Goal: Task Accomplishment & Management: Manage account settings

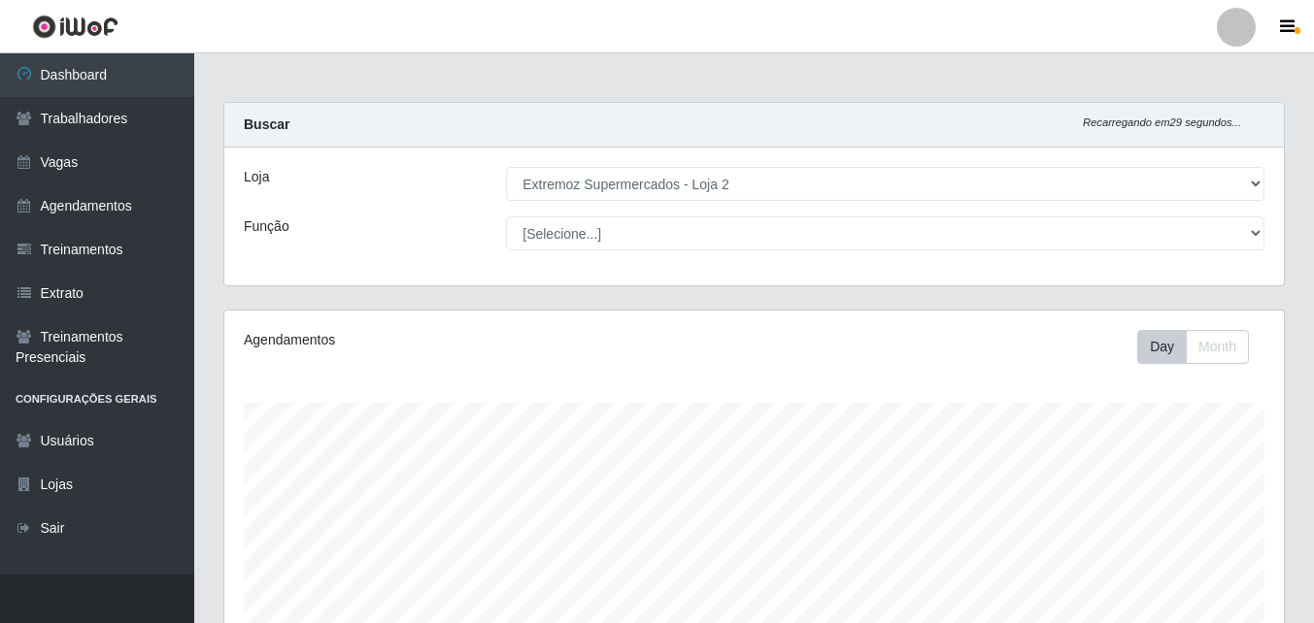
select select "521"
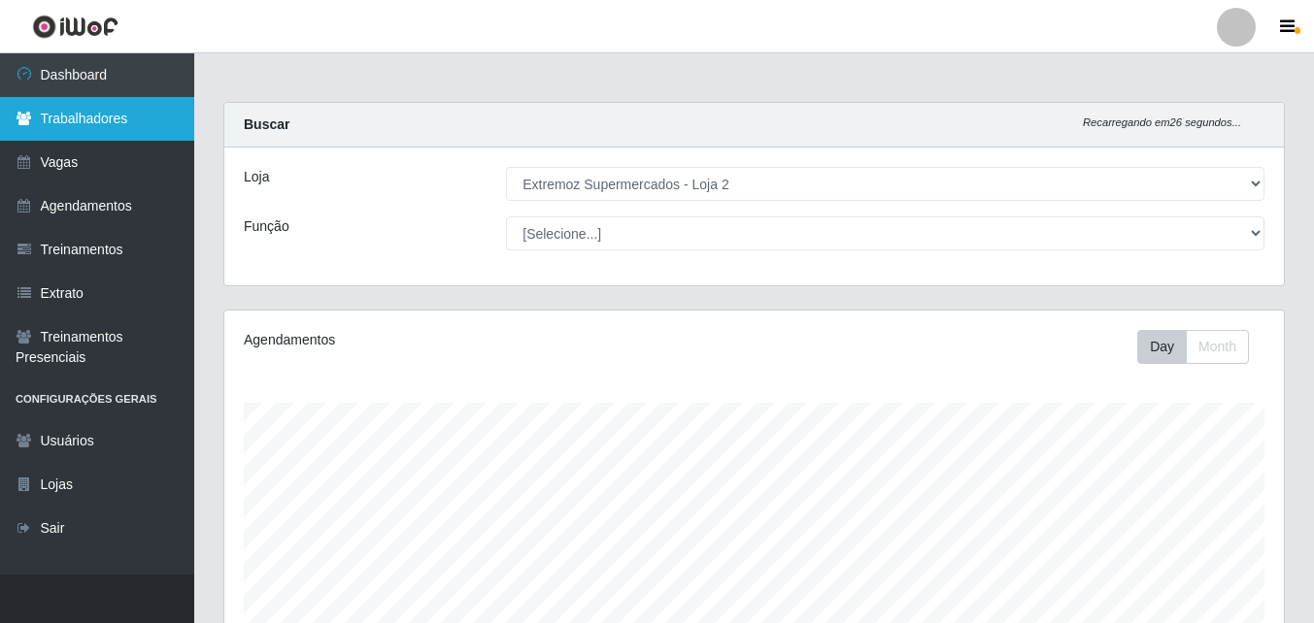
click at [105, 113] on link "Trabalhadores" at bounding box center [97, 119] width 194 height 44
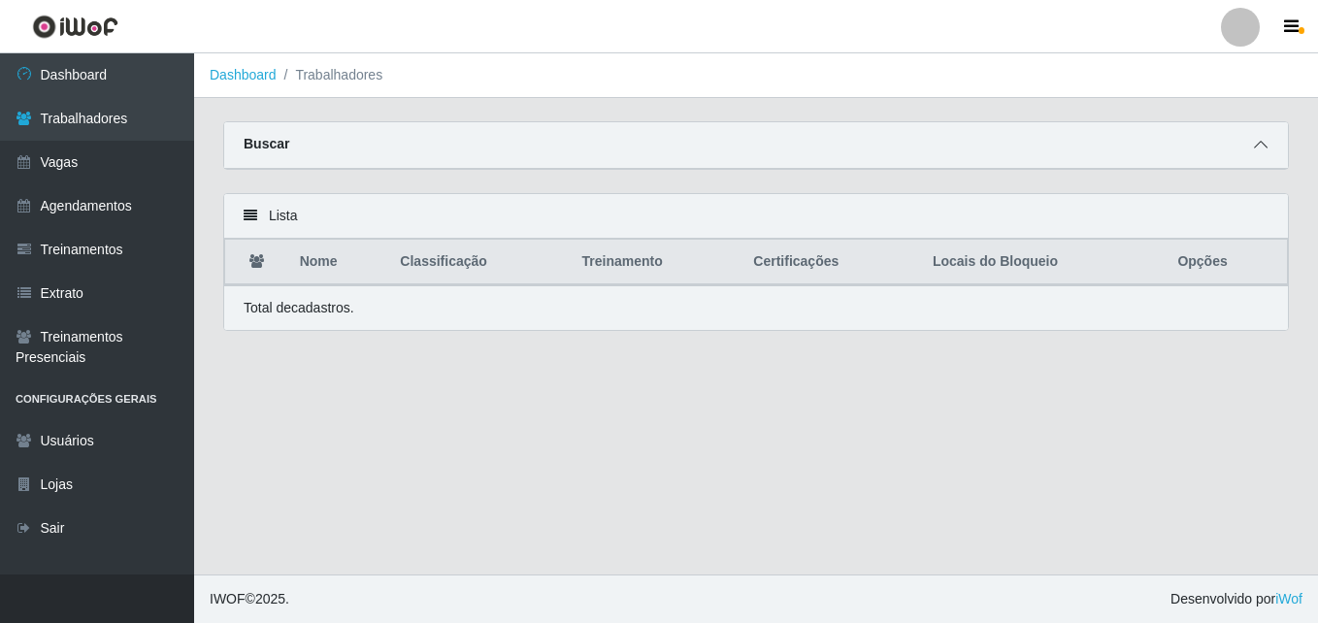
click at [1251, 147] on span at bounding box center [1260, 145] width 23 height 22
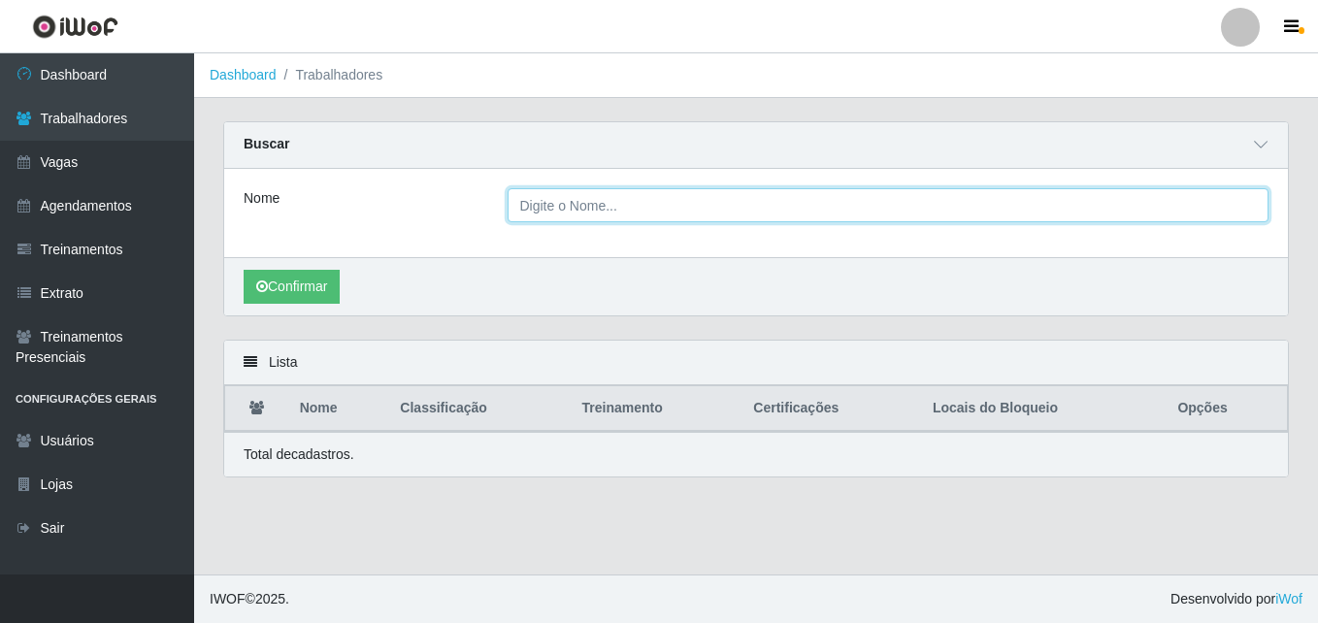
click at [599, 210] on input "Nome" at bounding box center [889, 205] width 762 height 34
type input "erinaldo"
click at [244, 270] on button "Confirmar" at bounding box center [292, 287] width 96 height 34
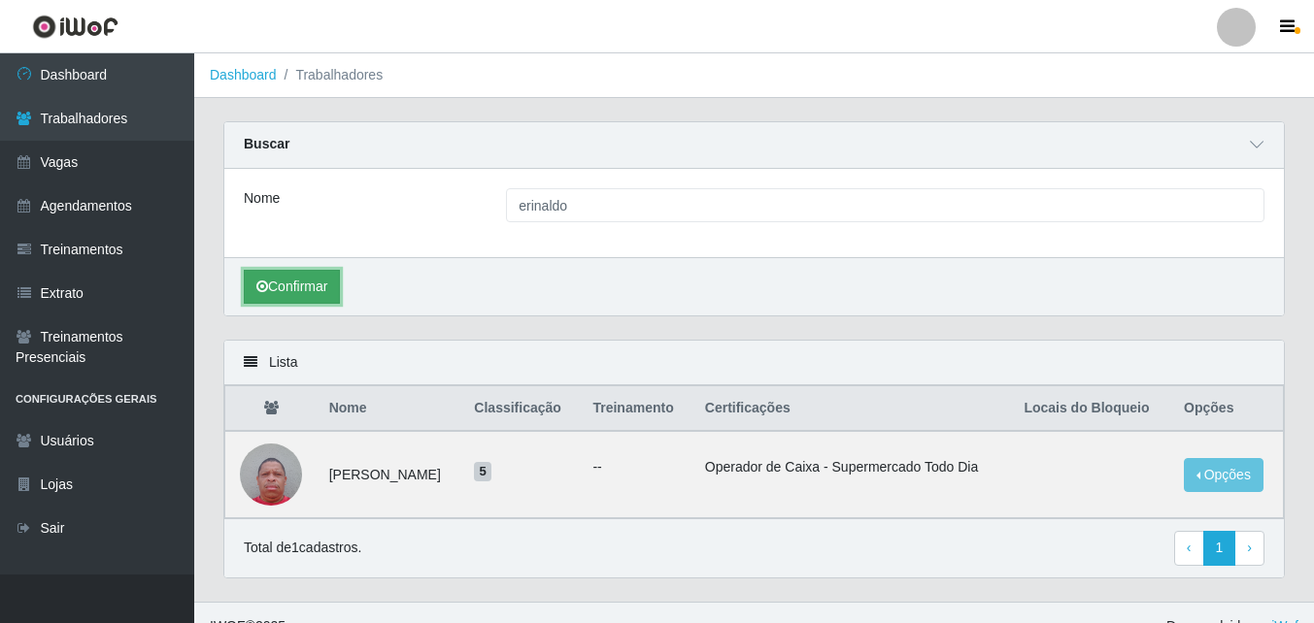
click at [252, 290] on button "Confirmar" at bounding box center [292, 287] width 96 height 34
click at [1240, 467] on button "Opções" at bounding box center [1223, 475] width 80 height 34
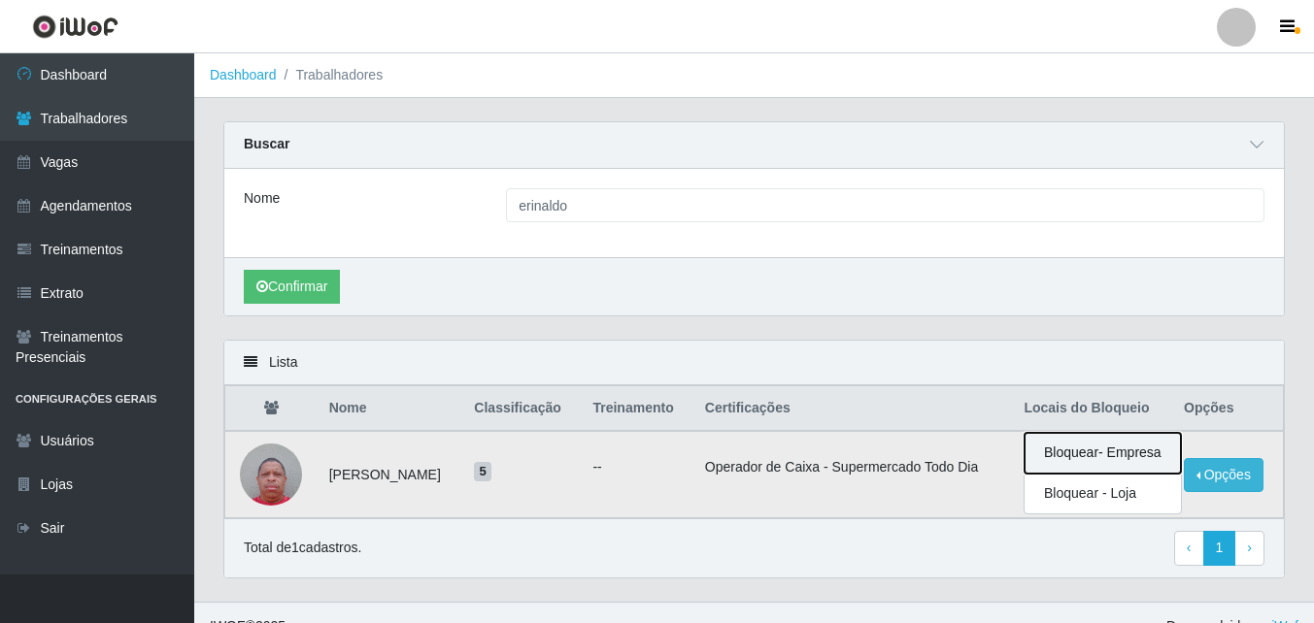
click at [1112, 458] on button "Bloquear - Empresa" at bounding box center [1102, 453] width 156 height 41
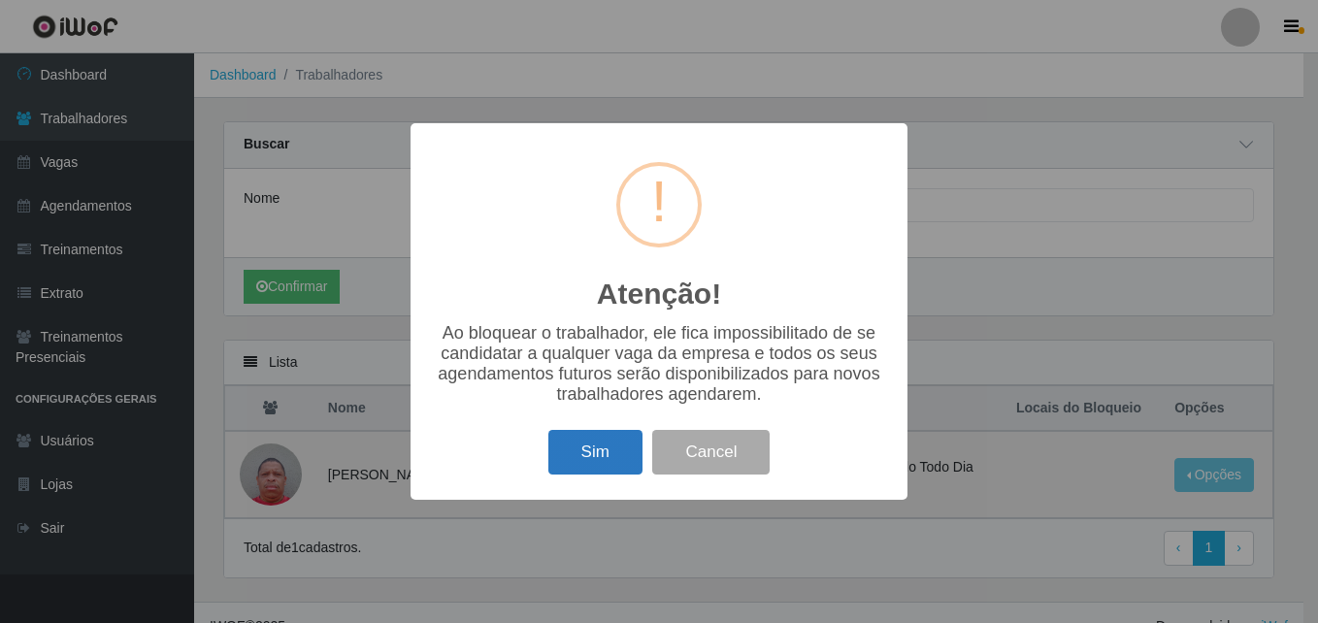
click at [588, 457] on button "Sim" at bounding box center [596, 453] width 94 height 46
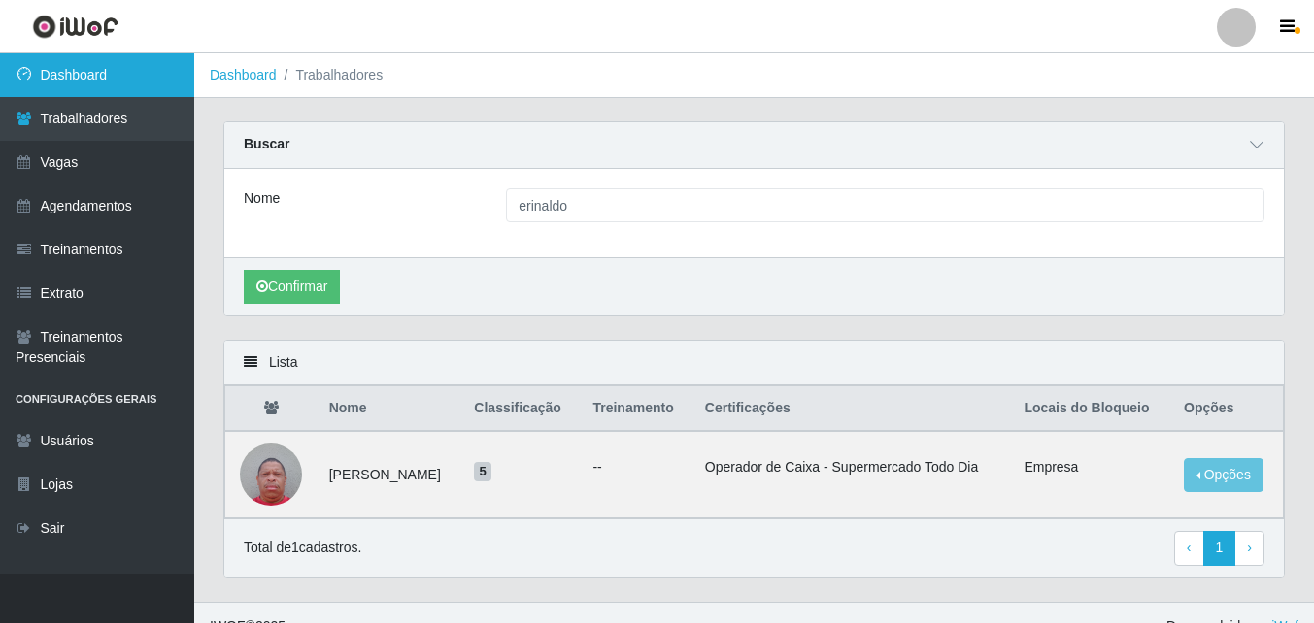
click at [98, 80] on link "Dashboard" at bounding box center [97, 75] width 194 height 44
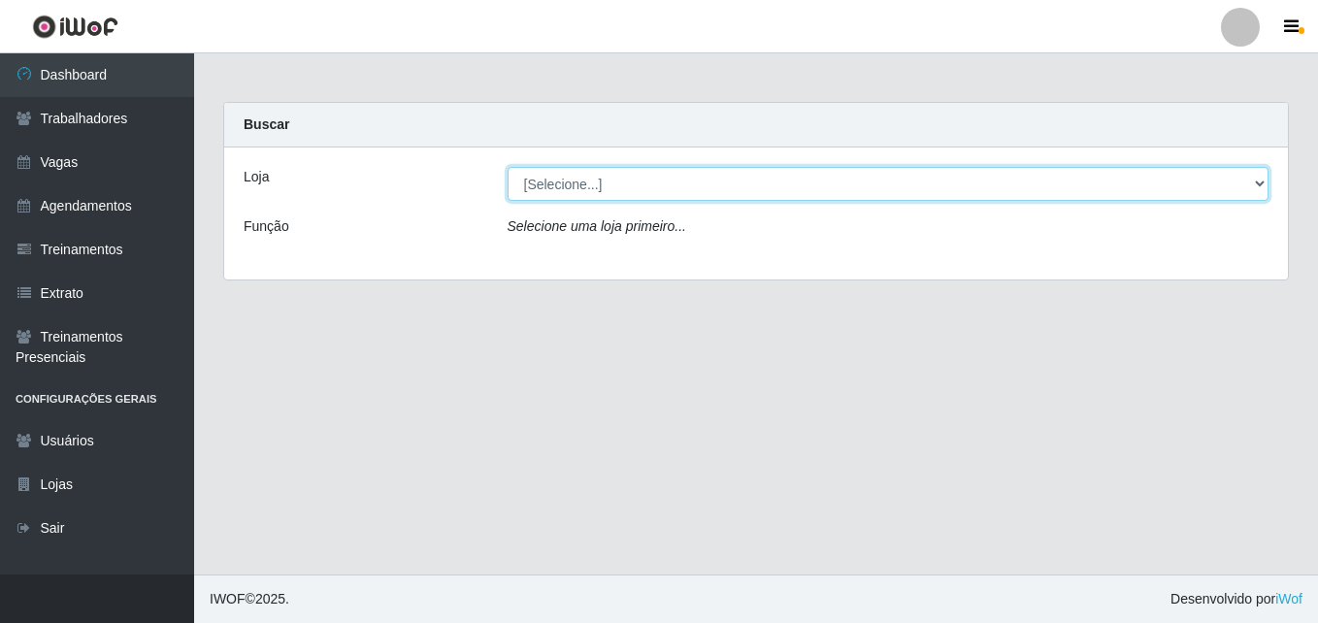
click at [953, 188] on select "[Selecione...] Extremoz Supermercados - Loja 2" at bounding box center [889, 184] width 762 height 34
select select "521"
click at [508, 167] on select "[Selecione...] Extremoz Supermercados - Loja 2" at bounding box center [889, 184] width 762 height 34
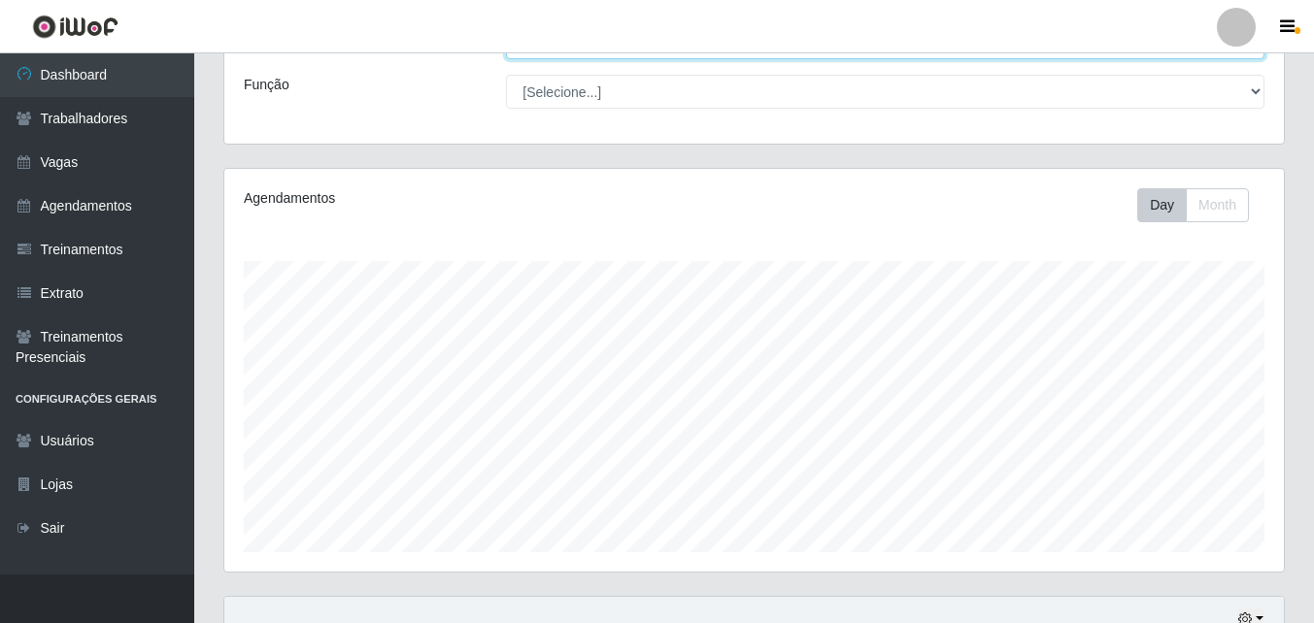
scroll to position [563, 0]
